Goal: Browse casually

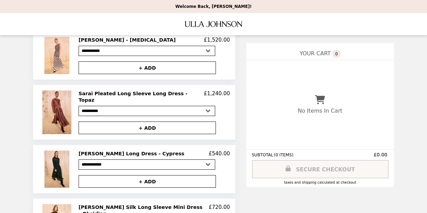
scroll to position [137, 0]
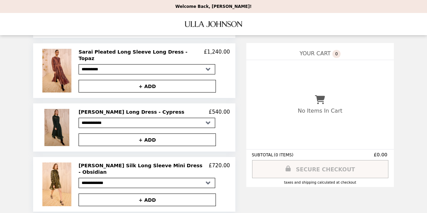
click at [57, 117] on img at bounding box center [57, 127] width 27 height 37
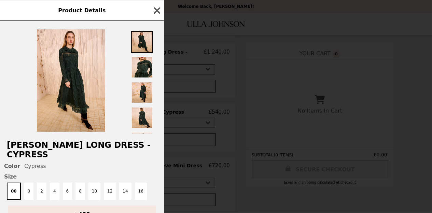
click at [57, 117] on img at bounding box center [71, 80] width 68 height 102
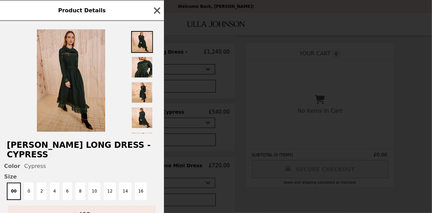
click at [65, 96] on img at bounding box center [71, 80] width 68 height 102
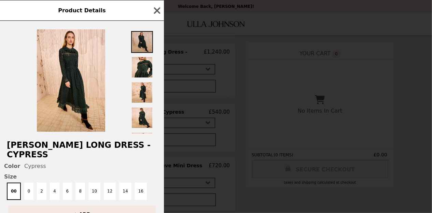
click at [147, 42] on img at bounding box center [142, 42] width 22 height 22
click at [149, 65] on img at bounding box center [142, 67] width 22 height 22
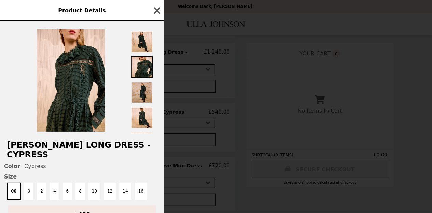
click at [145, 91] on img at bounding box center [142, 93] width 22 height 22
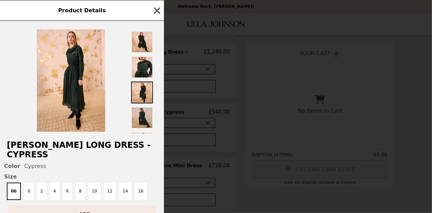
click at [139, 121] on img at bounding box center [142, 118] width 22 height 22
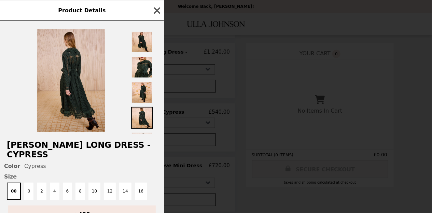
click at [78, 92] on img at bounding box center [71, 80] width 68 height 102
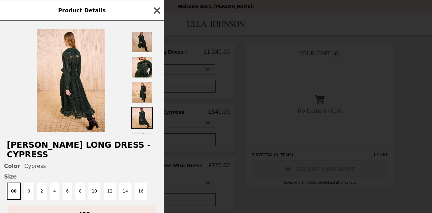
click at [140, 39] on img at bounding box center [142, 42] width 22 height 22
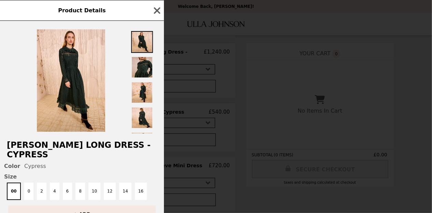
click at [141, 65] on img at bounding box center [142, 67] width 22 height 22
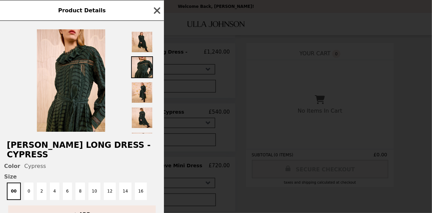
click at [155, 11] on icon "button" at bounding box center [157, 10] width 10 height 10
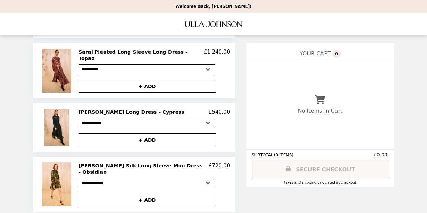
click at [201, 26] on img "Main" at bounding box center [213, 24] width 57 height 14
